Goal: Transaction & Acquisition: Purchase product/service

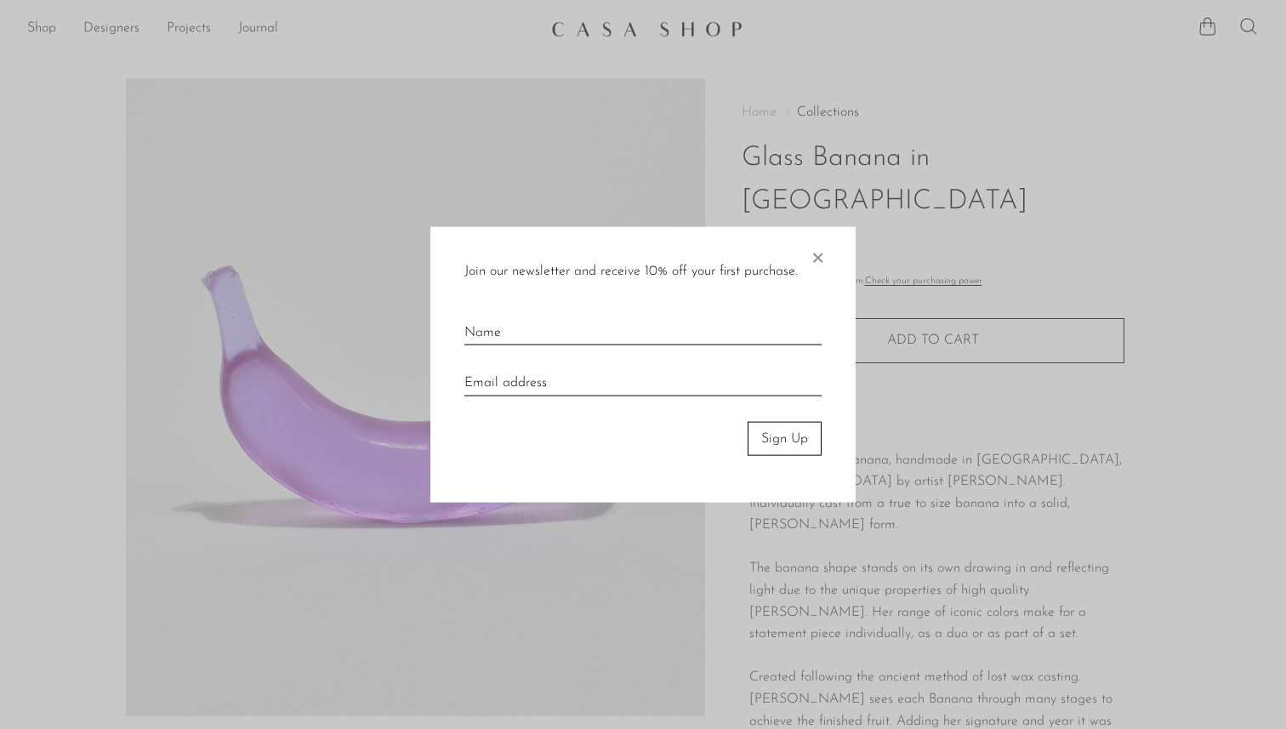
click at [818, 248] on span "×" at bounding box center [817, 253] width 17 height 54
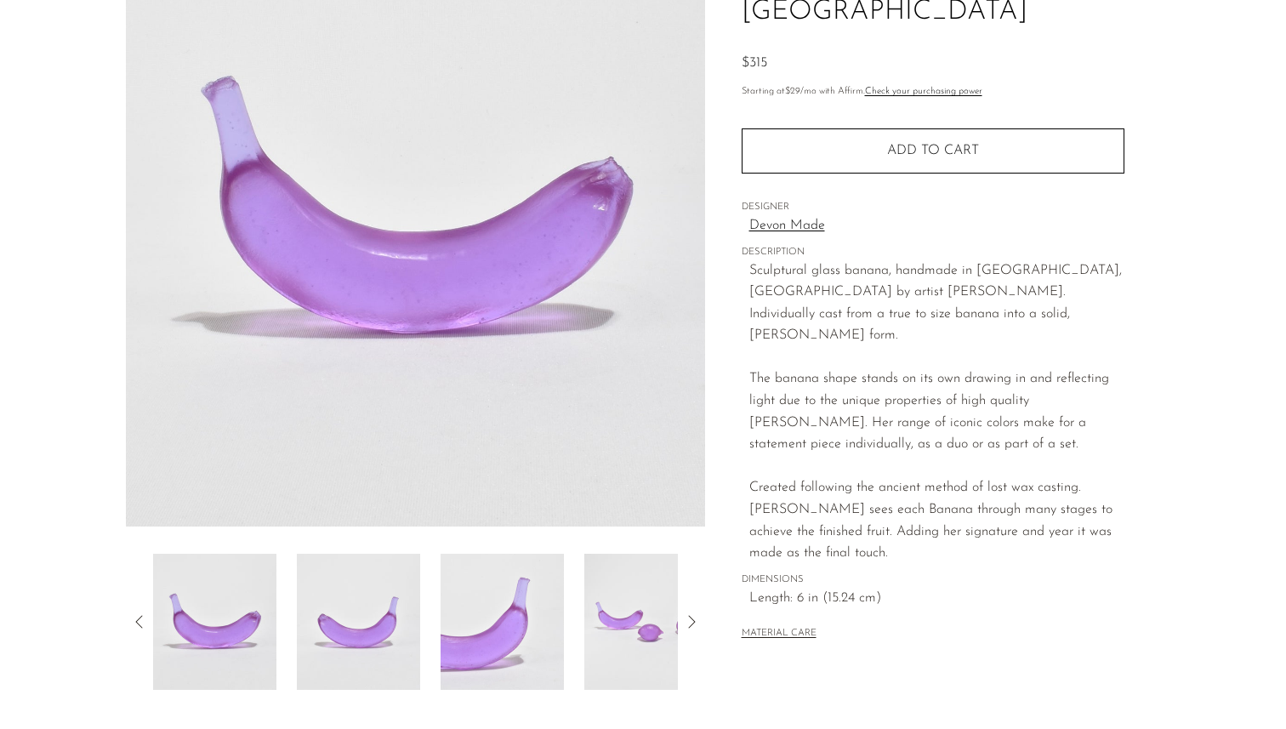
scroll to position [379, 0]
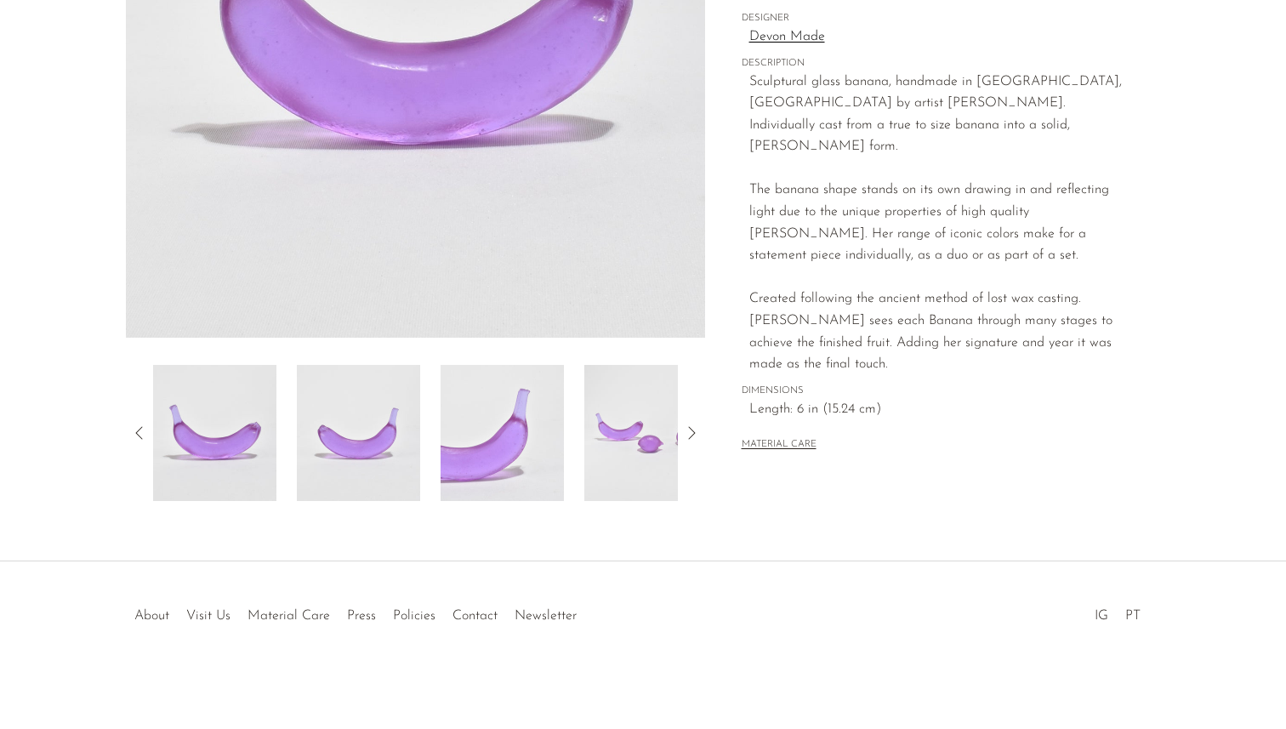
click at [687, 434] on icon at bounding box center [691, 433] width 20 height 20
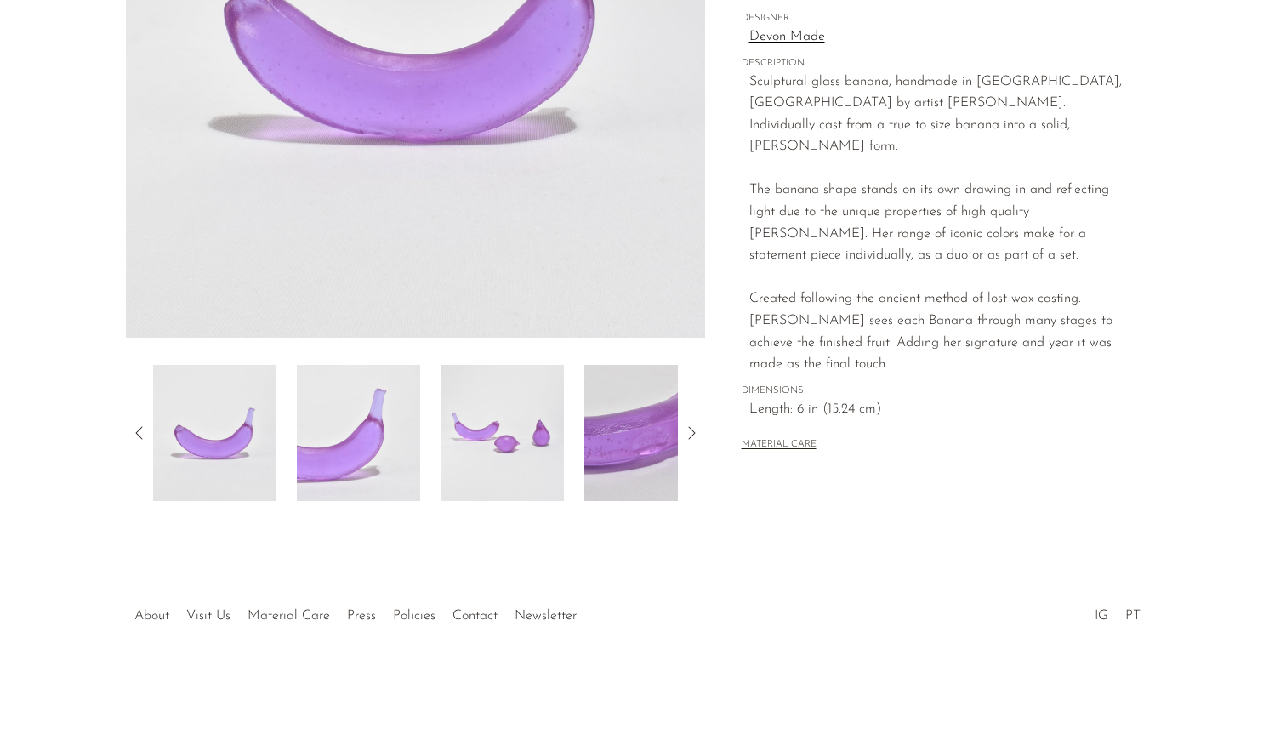
click at [687, 434] on icon at bounding box center [691, 433] width 20 height 20
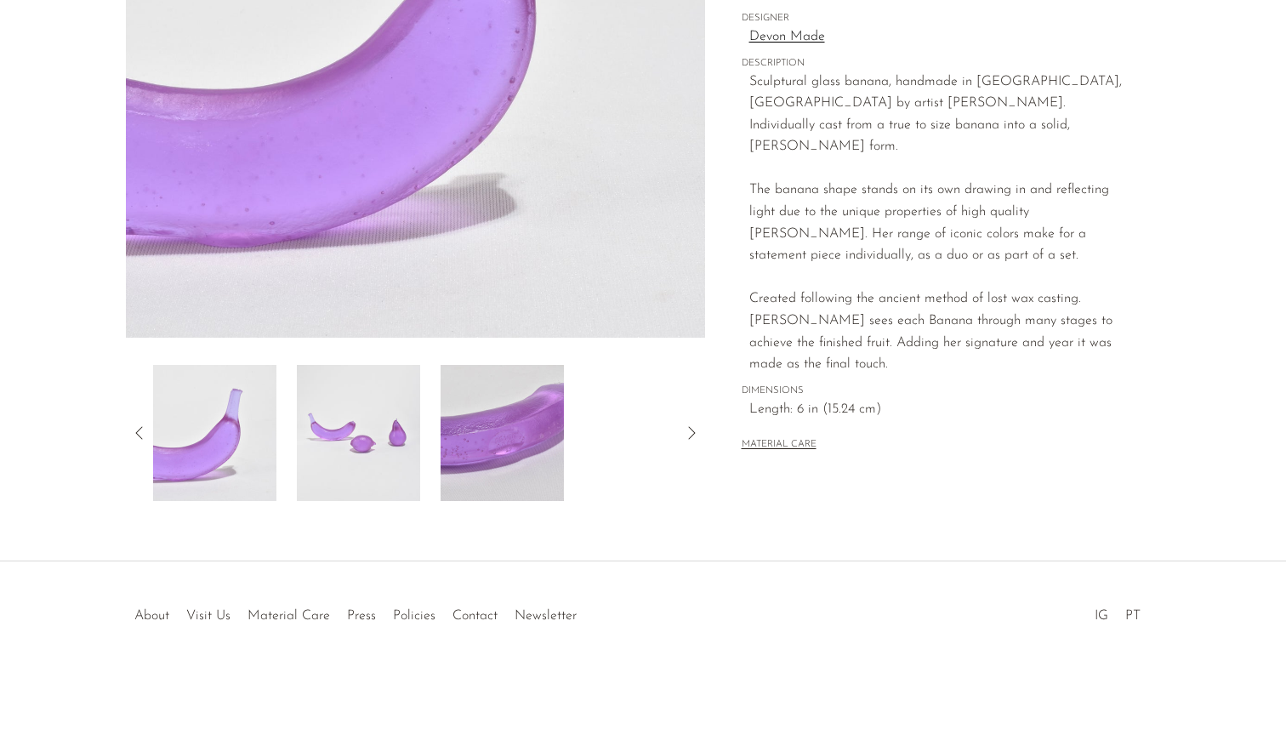
click at [472, 445] on img at bounding box center [502, 433] width 123 height 136
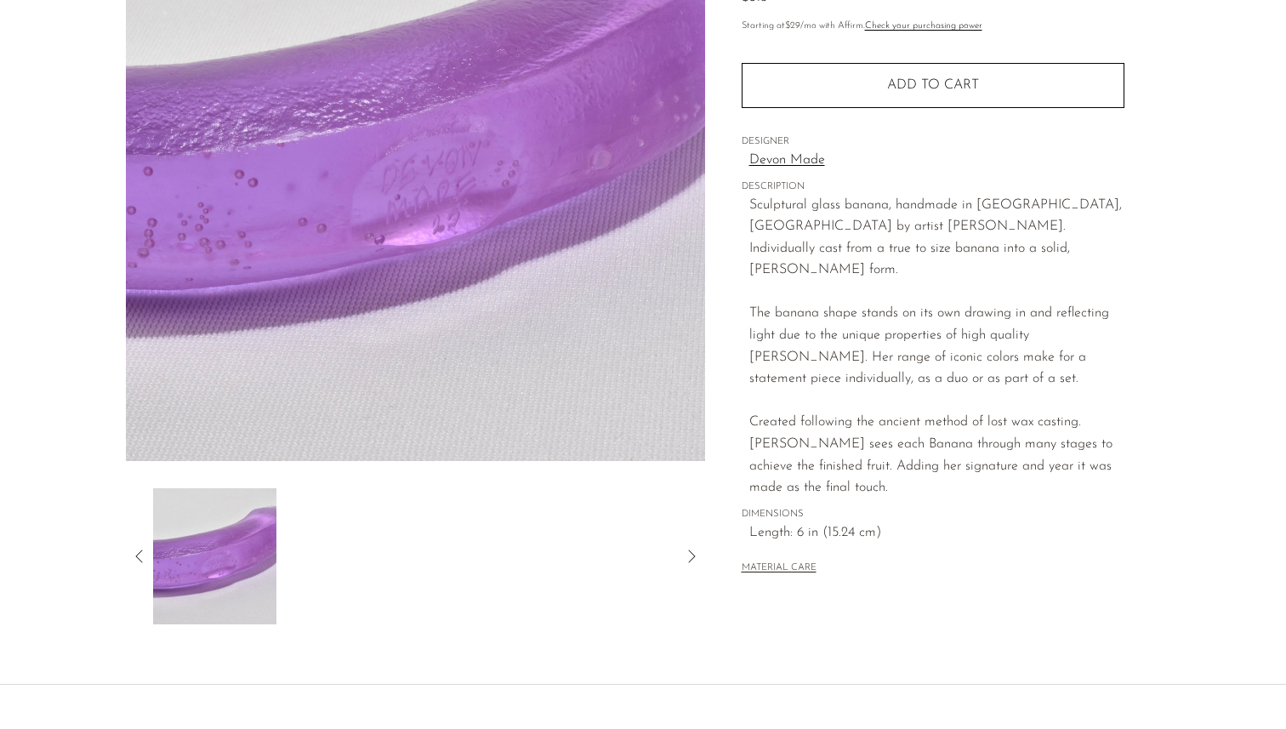
scroll to position [254, 0]
click at [134, 556] on icon at bounding box center [139, 557] width 20 height 20
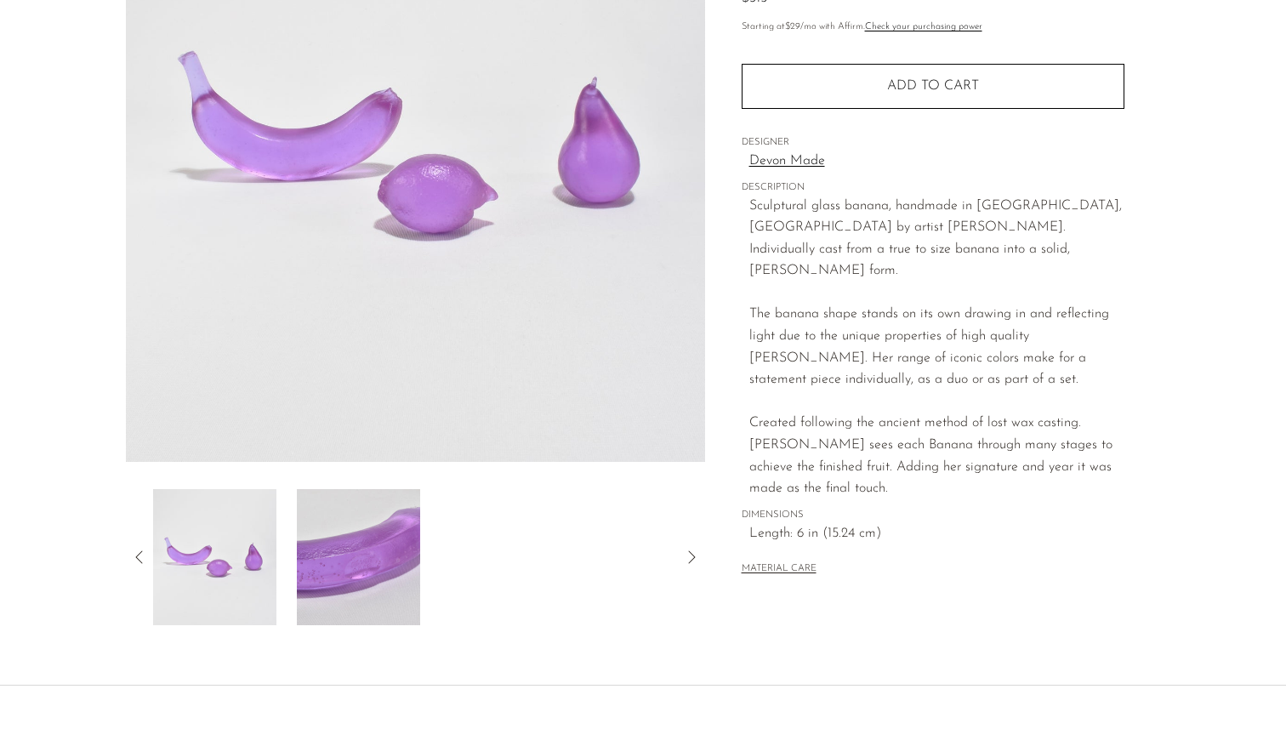
click at [134, 556] on icon at bounding box center [139, 557] width 20 height 20
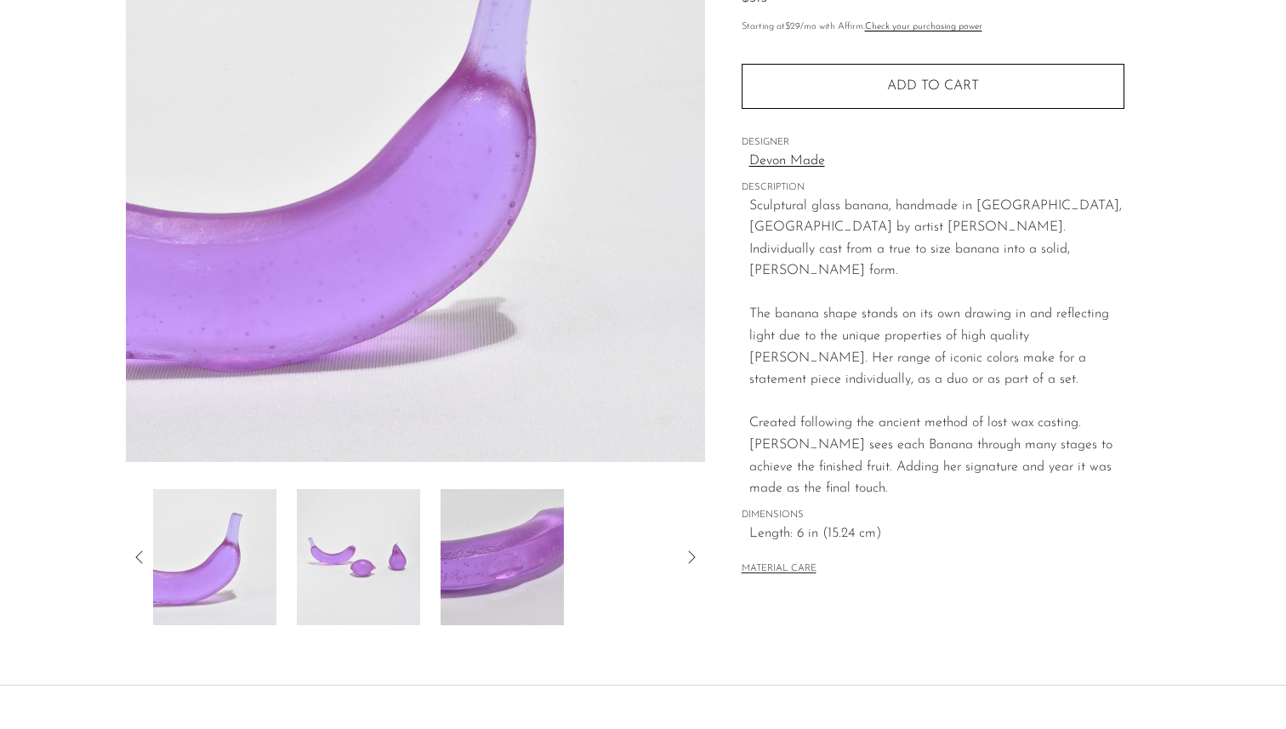
click at [134, 557] on icon at bounding box center [139, 557] width 20 height 20
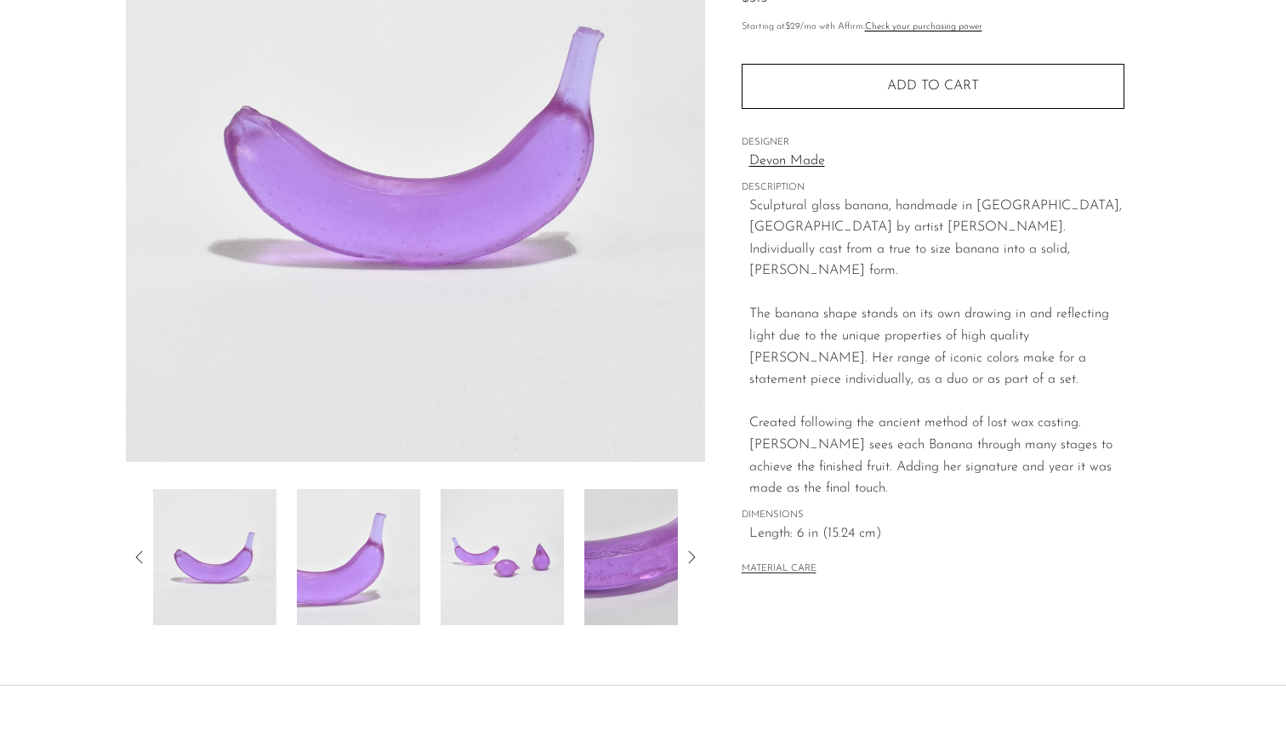
click at [134, 556] on icon at bounding box center [139, 557] width 20 height 20
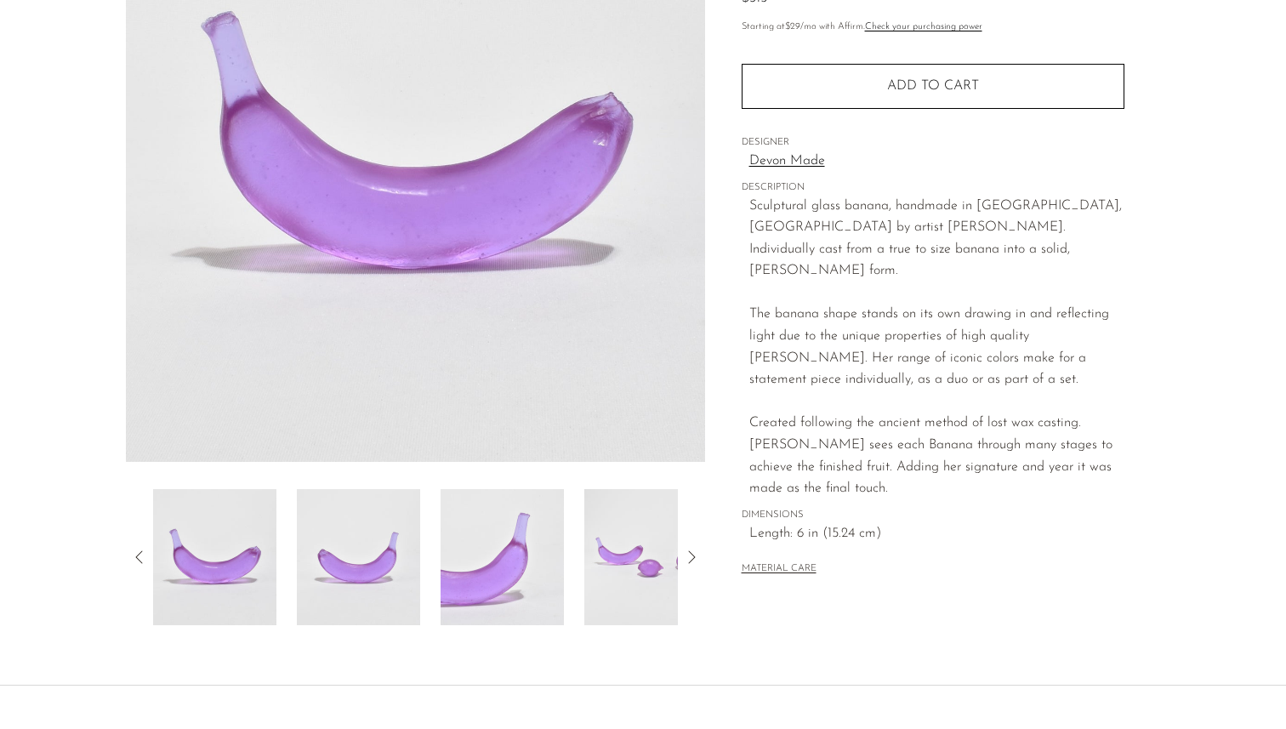
click at [134, 556] on icon at bounding box center [139, 557] width 20 height 20
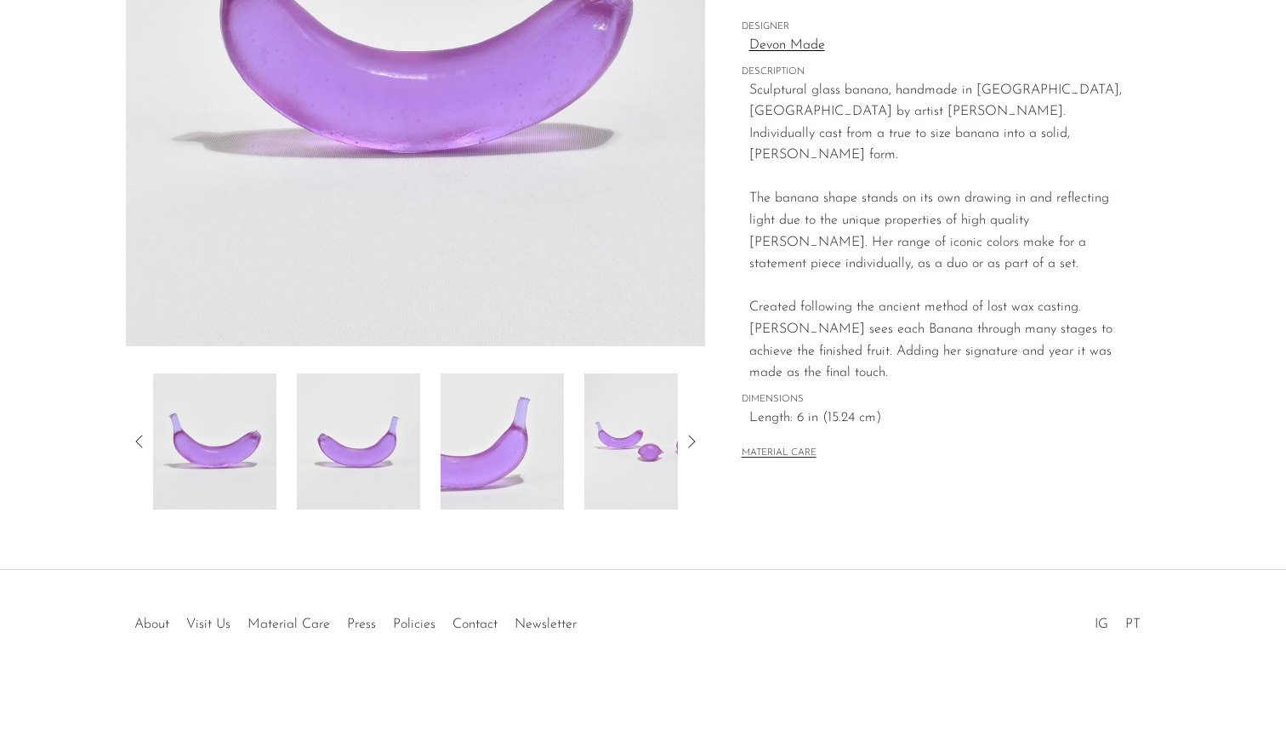
scroll to position [0, 0]
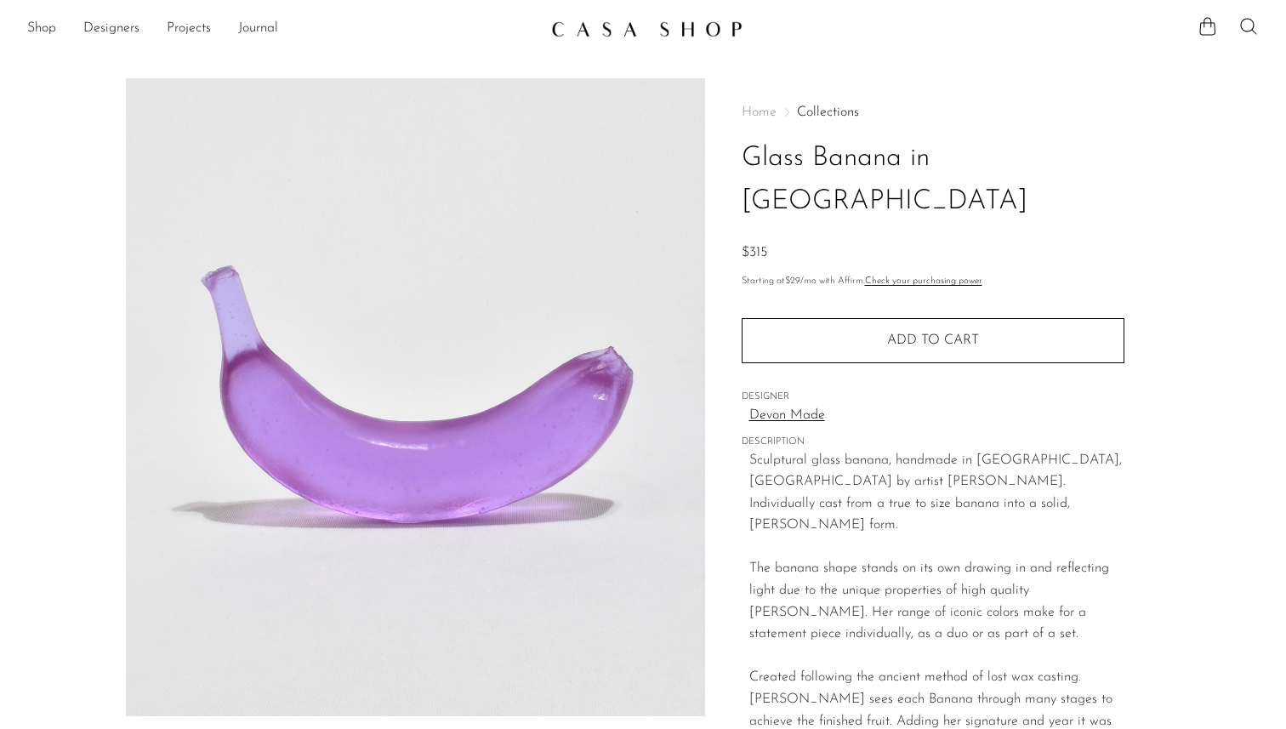
click at [555, 22] on img at bounding box center [646, 28] width 191 height 17
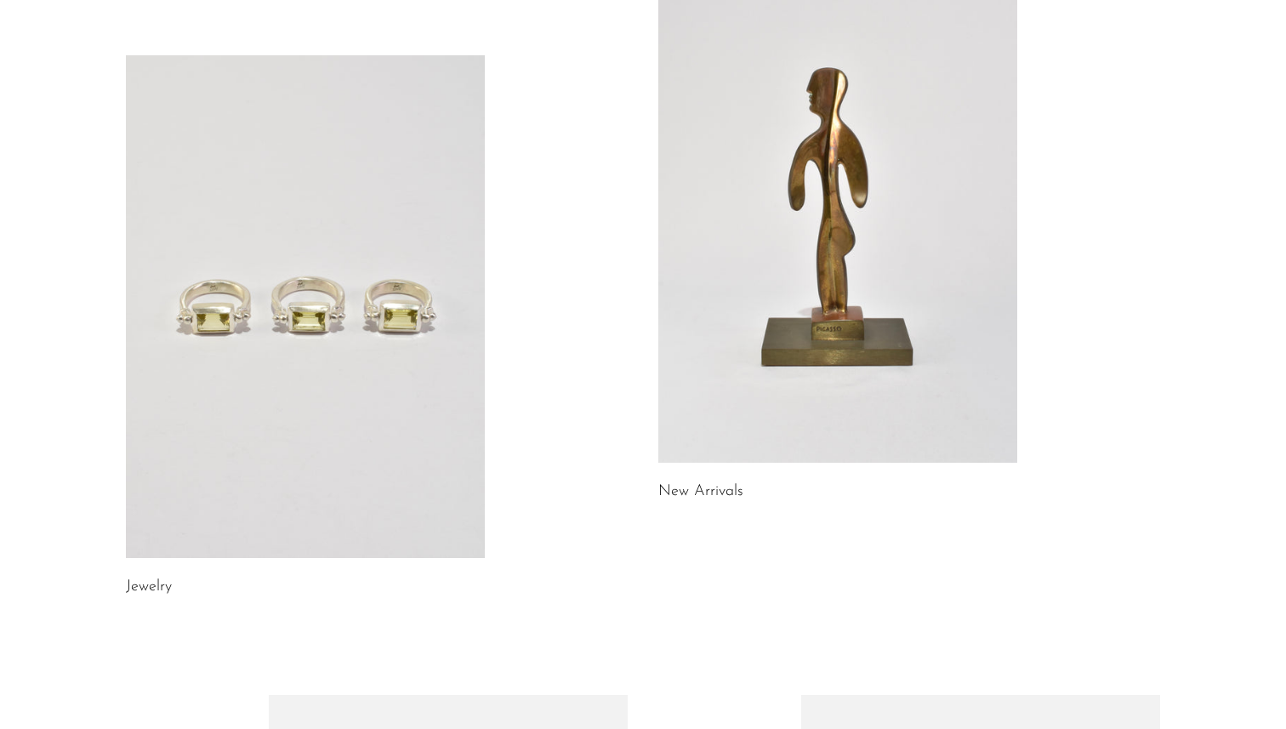
scroll to position [256, 0]
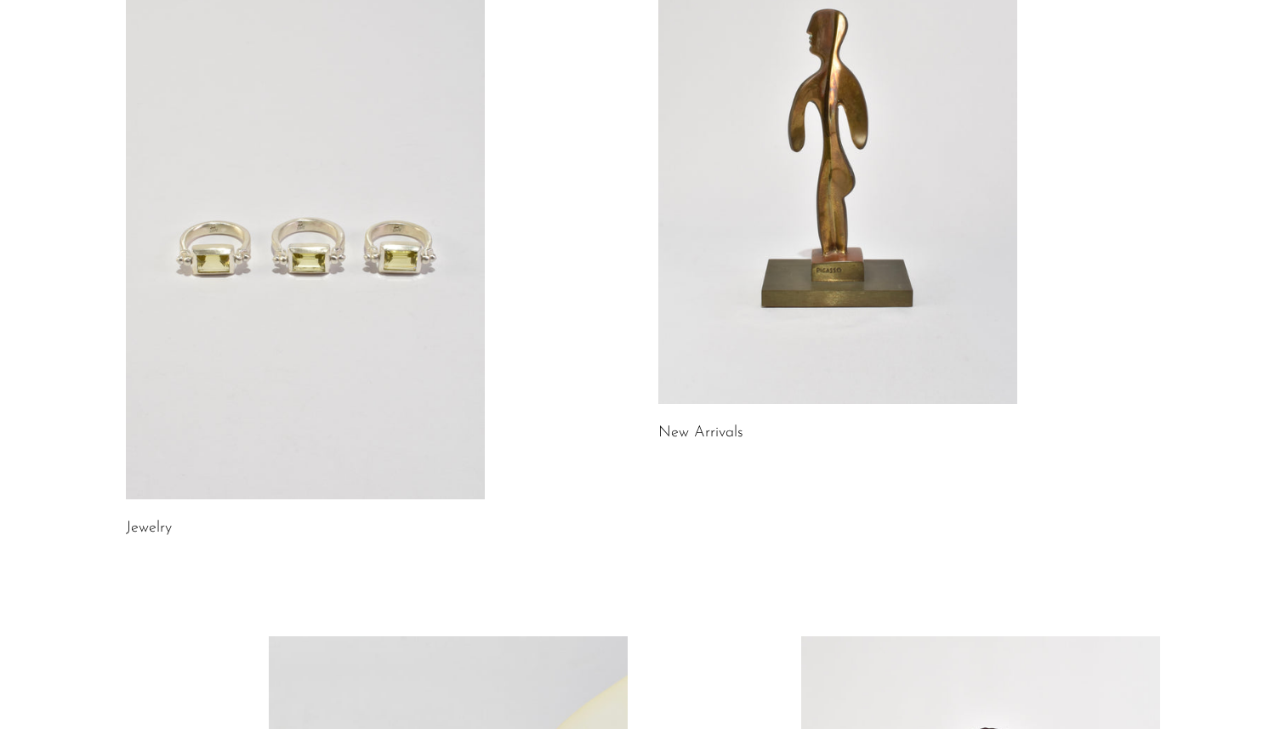
click at [385, 247] on link at bounding box center [305, 248] width 359 height 503
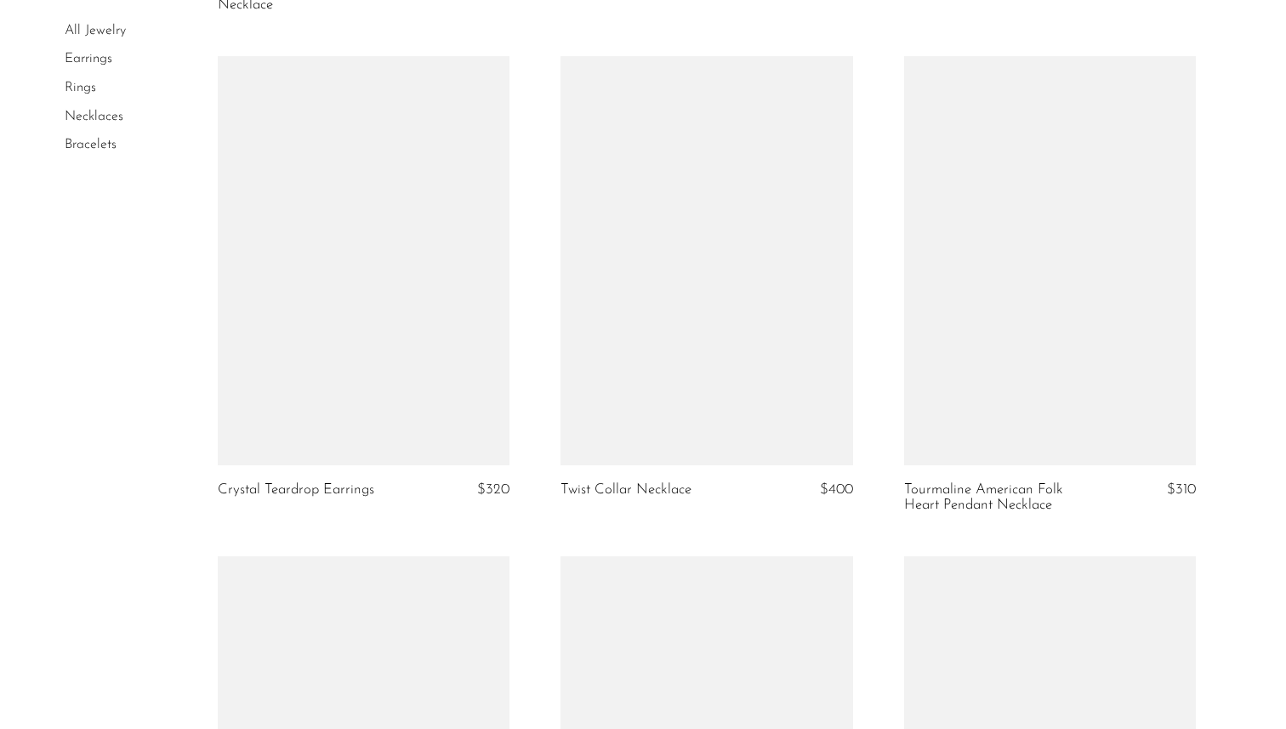
scroll to position [4973, 0]
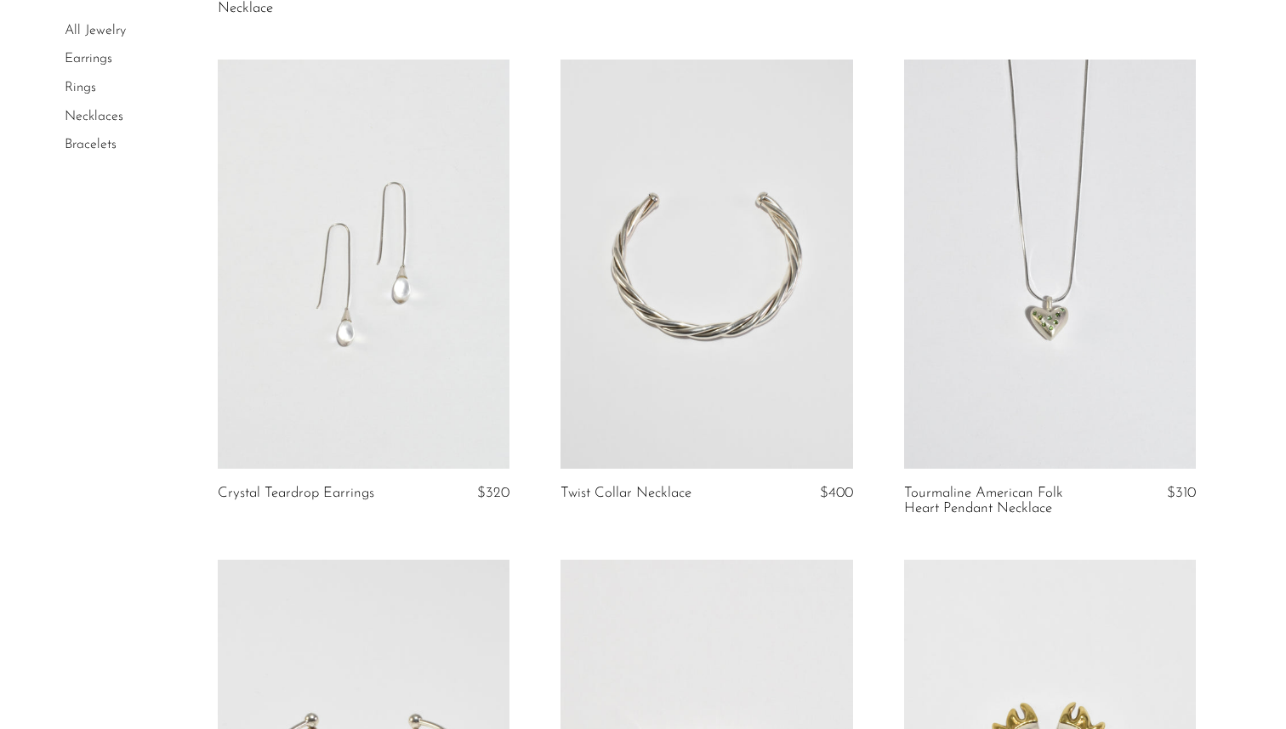
click at [490, 389] on link at bounding box center [364, 264] width 293 height 409
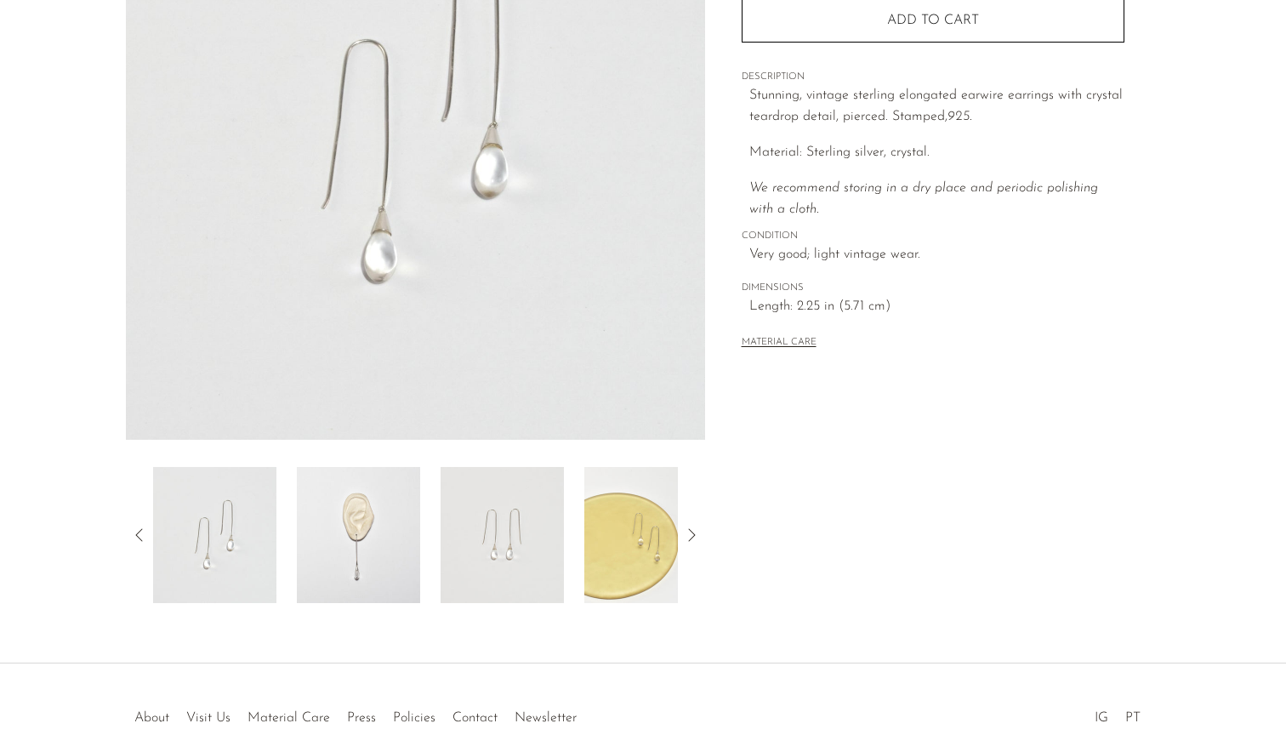
scroll to position [379, 0]
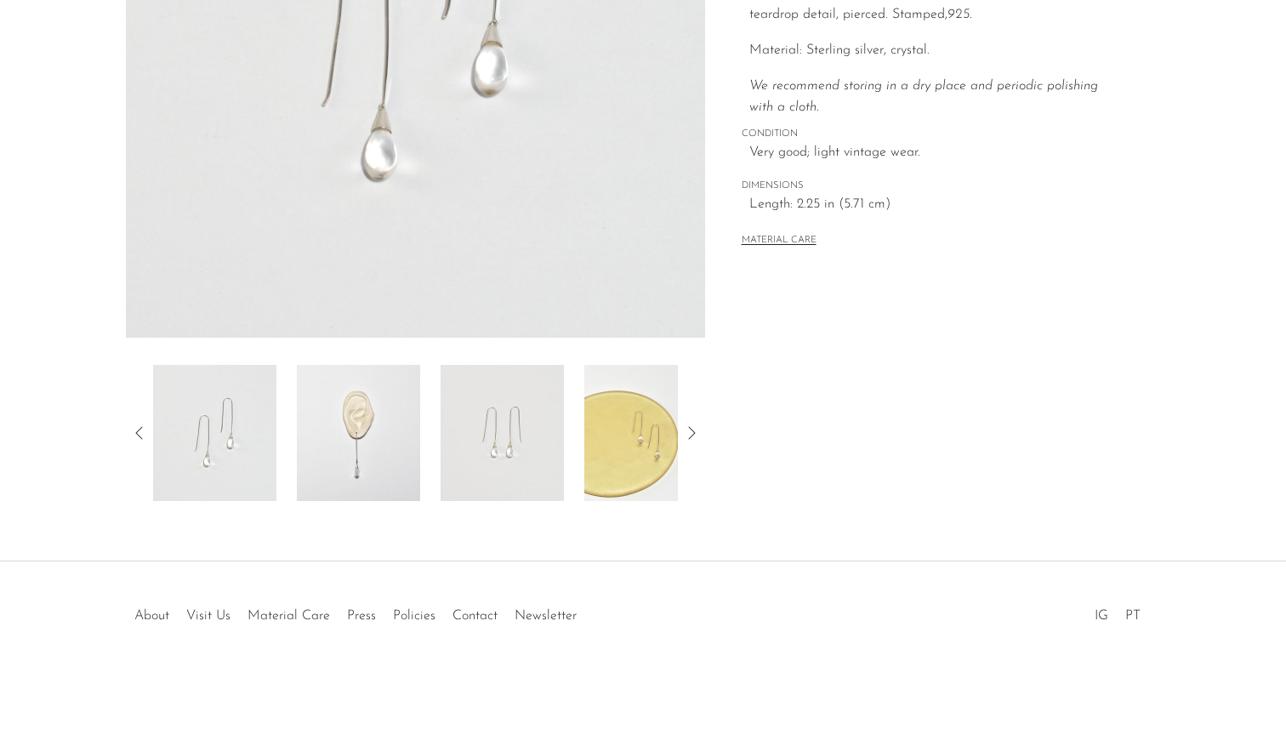
click at [395, 430] on img at bounding box center [358, 433] width 123 height 136
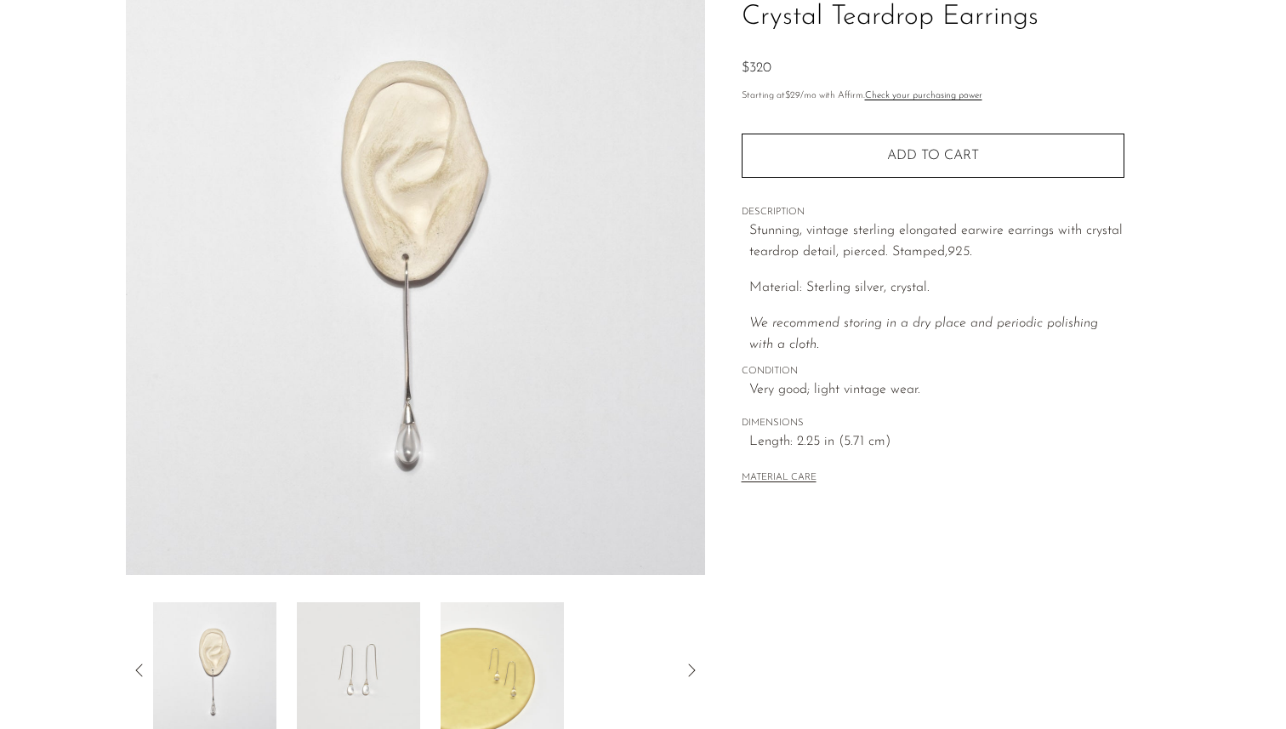
scroll to position [0, 0]
